Goal: Task Accomplishment & Management: Use online tool/utility

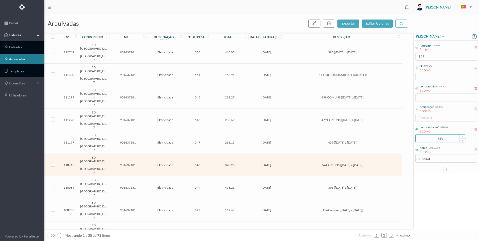
click at [418, 135] on input "728" at bounding box center [440, 139] width 49 height 8
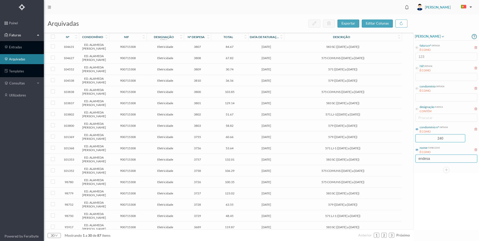
type input "240"
drag, startPoint x: 435, startPoint y: 159, endPoint x: 413, endPoint y: 160, distance: 22.6
click at [413, 158] on div "arquivadas exportar editar colunas nº condomínio nif designação rubrica nº desp…" at bounding box center [261, 128] width 435 height 227
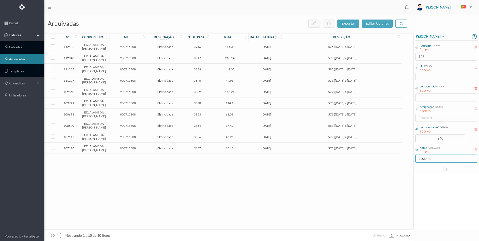
type input "acciona"
click at [473, 206] on div "[PERSON_NAME] fatura nº entrada É COMO 123 Nif entrada É COMO condomínio entrad…" at bounding box center [446, 131] width 65 height 197
click at [316, 98] on td "579 ([DATE] a [DATE])" at bounding box center [343, 91] width 118 height 11
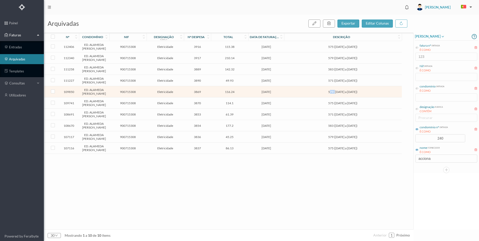
click at [316, 98] on td "579 ([DATE] a [DATE])" at bounding box center [343, 91] width 118 height 11
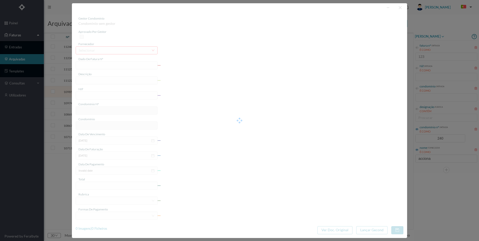
type input "FT P25/034657"
type input "579 ([DATE] a [DATE])"
type input "900715308"
type input "[DATE]"
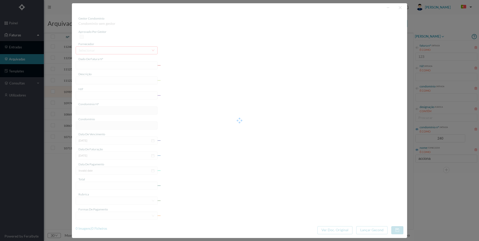
type input "[DATE]"
type input "116.24"
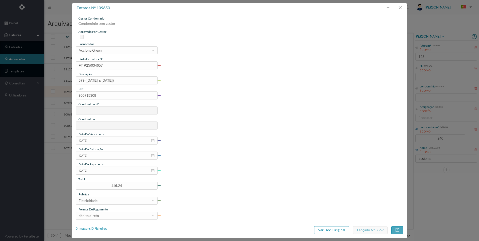
type input "240"
type input "ED. ALAMEDA [PERSON_NAME]"
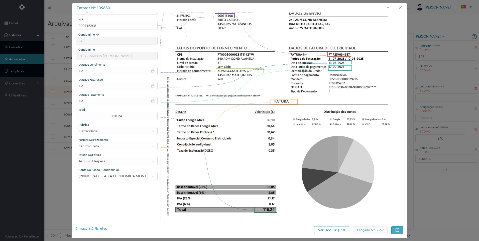
scroll to position [15, 0]
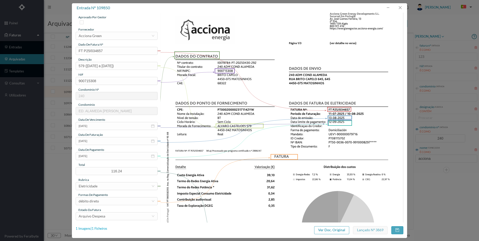
click at [105, 229] on div "1 Imagens | 1 Ficheiros" at bounding box center [92, 228] width 32 height 5
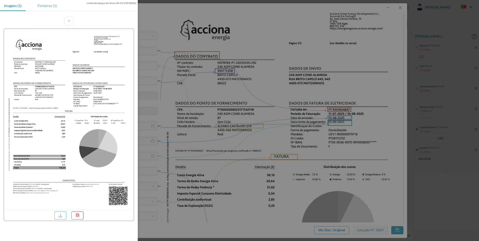
click at [49, 9] on div "Ficheiros (1)" at bounding box center [47, 5] width 27 height 11
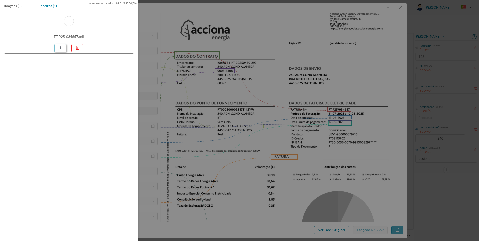
click at [63, 49] on link at bounding box center [60, 48] width 12 height 8
click at [322, 87] on div at bounding box center [239, 120] width 479 height 241
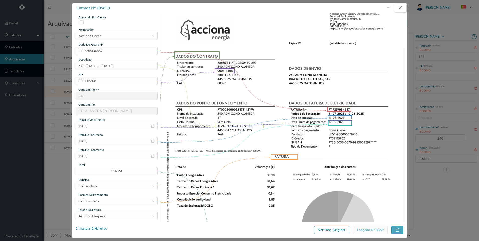
click at [402, 10] on button "button" at bounding box center [400, 8] width 12 height 8
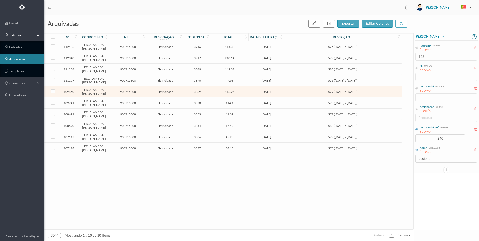
click at [339, 60] on span "579 ([DATE] a [DATE])" at bounding box center [343, 58] width 115 height 4
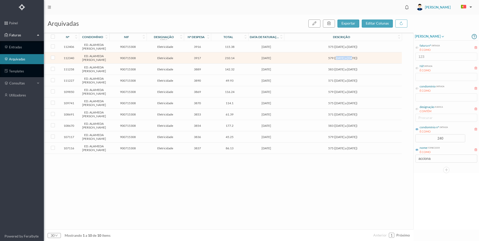
click at [339, 60] on span "579 ([DATE] a [DATE])" at bounding box center [343, 58] width 115 height 4
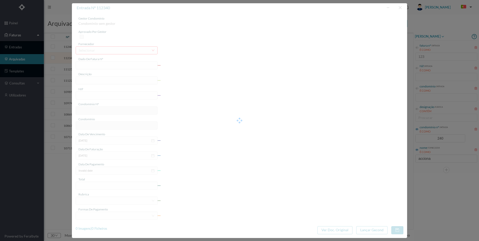
type input "FT P25/040252"
type input "579 ([DATE] a [DATE])"
type input "900715308"
type input "[DATE]"
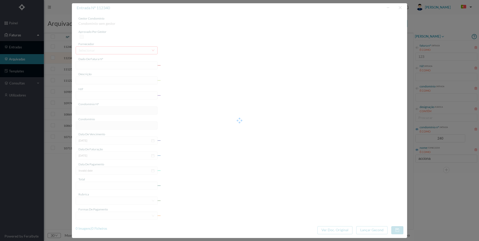
type input "[DATE]"
type input "210.14"
type input "240"
type input "ED. ALAMEDA [PERSON_NAME]"
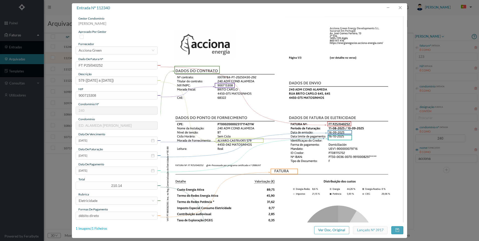
click at [103, 229] on div "1 Imagens | 1 Ficheiros" at bounding box center [92, 228] width 32 height 5
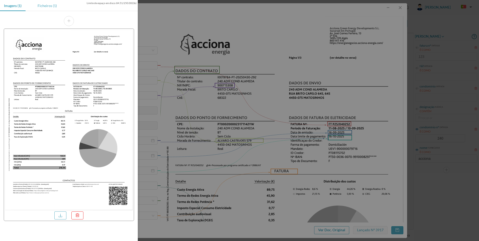
drag, startPoint x: 55, startPoint y: 6, endPoint x: 55, endPoint y: 8, distance: 2.6
click at [55, 6] on div "Ficheiros (1)" at bounding box center [47, 5] width 27 height 11
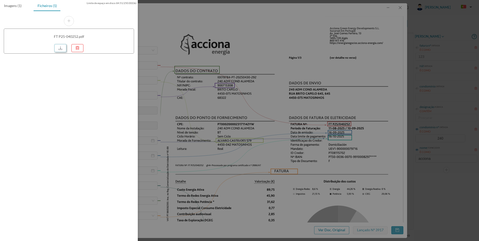
click at [66, 48] on link at bounding box center [60, 48] width 12 height 8
drag, startPoint x: 386, startPoint y: 38, endPoint x: 399, endPoint y: 38, distance: 13.5
click at [387, 38] on div at bounding box center [239, 120] width 479 height 241
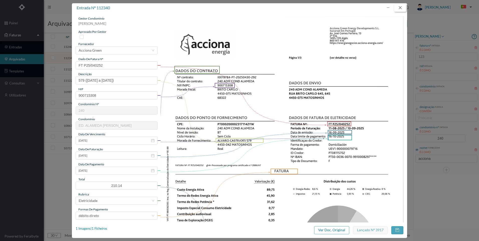
click at [400, 9] on button "button" at bounding box center [400, 8] width 12 height 8
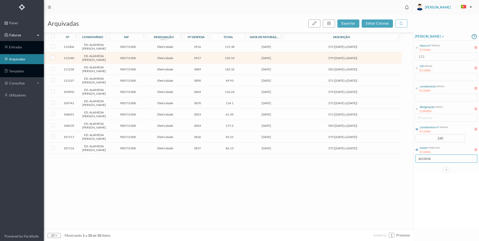
drag, startPoint x: 438, startPoint y: 160, endPoint x: 414, endPoint y: 158, distance: 24.1
click at [414, 158] on div "[PERSON_NAME] fatura nº entrada É COMO 123 Nif entrada É COMO condomínio entrad…" at bounding box center [446, 103] width 65 height 141
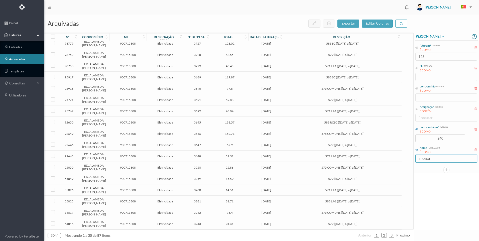
scroll to position [263, 0]
drag, startPoint x: 438, startPoint y: 159, endPoint x: 413, endPoint y: 155, distance: 25.1
click at [413, 155] on div "arquivadas exportar editar colunas nº condomínio nif designação rubrica nº desp…" at bounding box center [261, 128] width 435 height 227
type input "repsol"
